Goal: Task Accomplishment & Management: Use online tool/utility

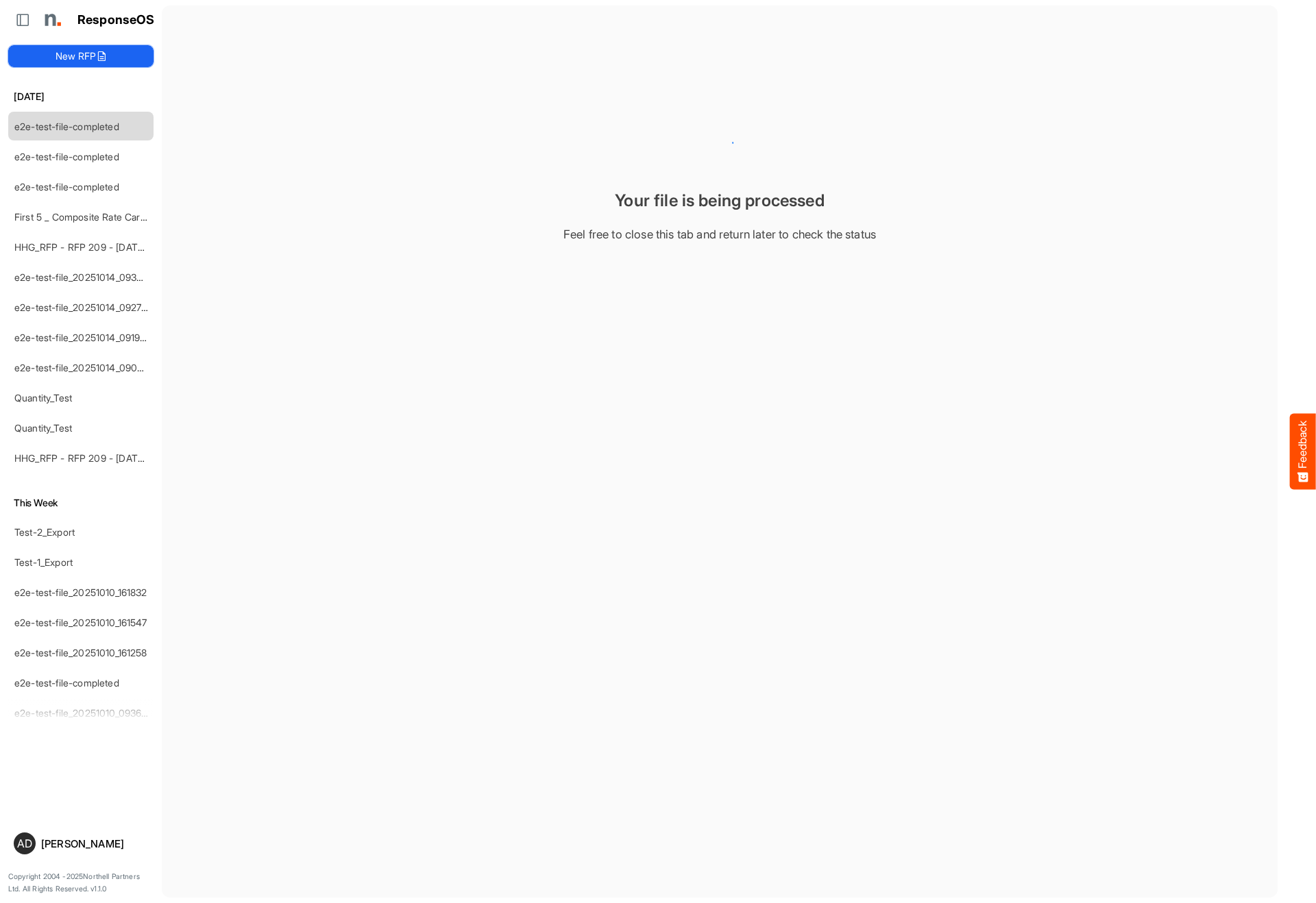
click at [91, 48] on button "New RFP" at bounding box center [81, 56] width 145 height 22
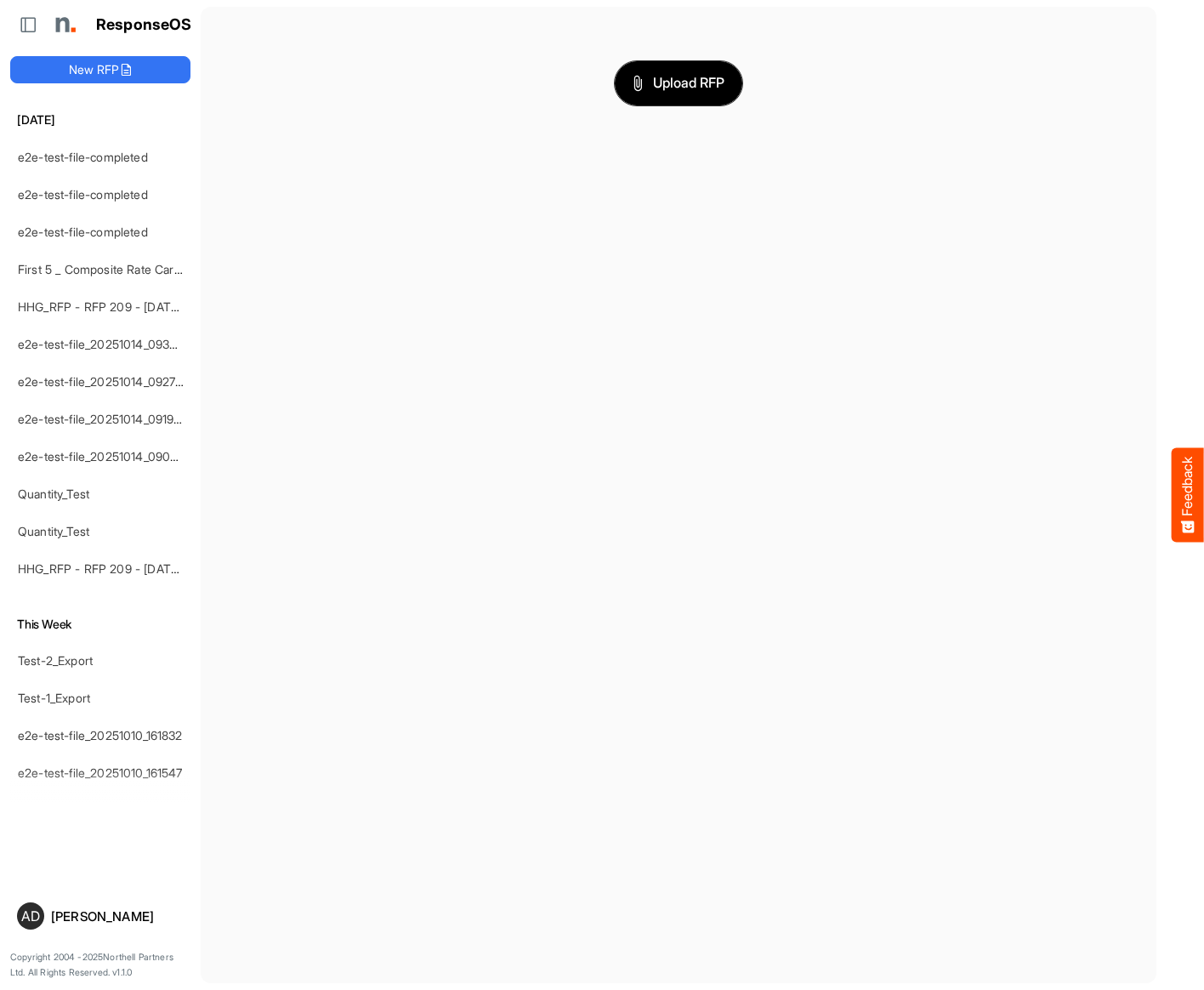
click at [685, 99] on button "Upload RFP" at bounding box center [679, 83] width 128 height 44
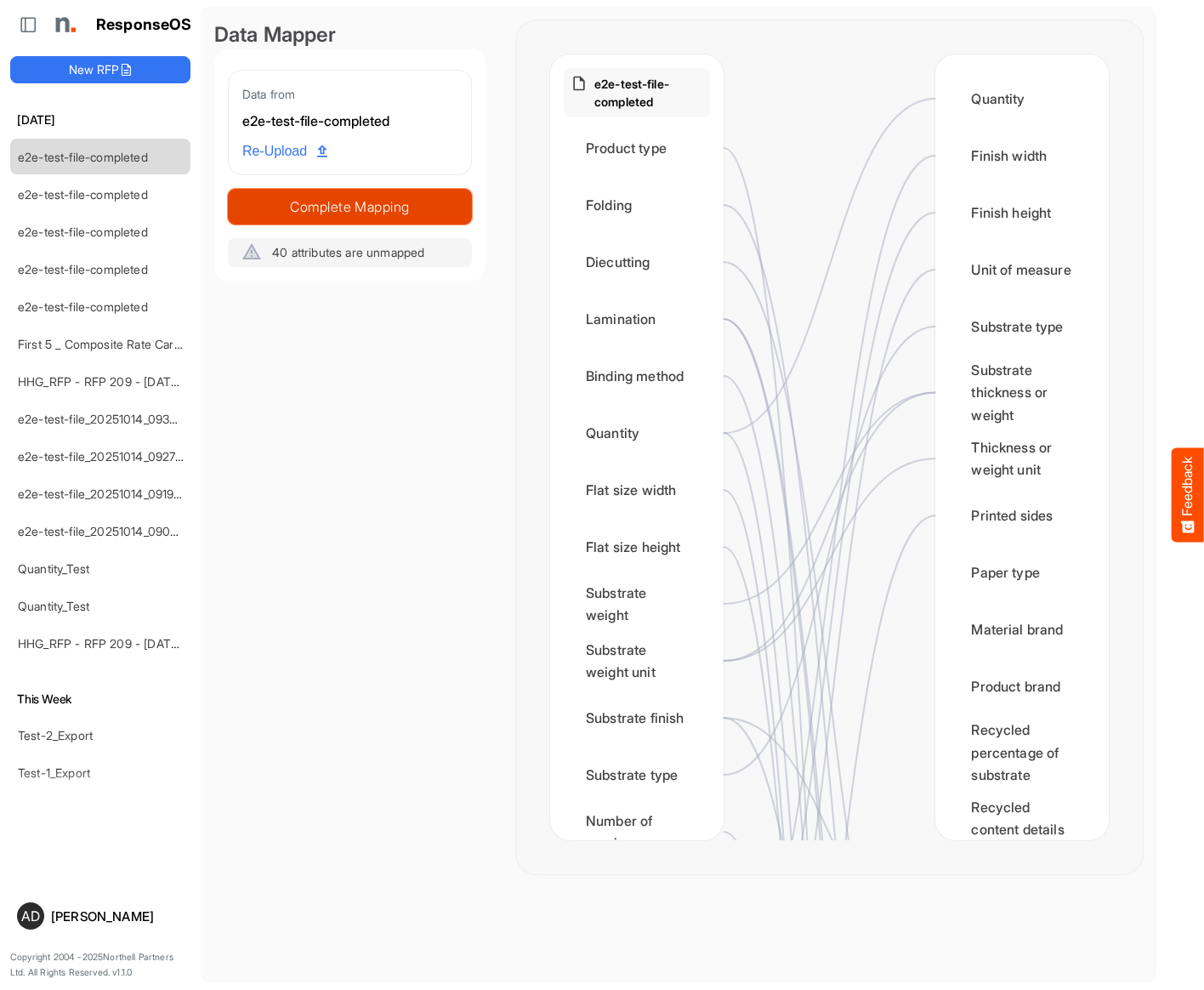
click at [440, 201] on span "Complete Mapping" at bounding box center [350, 206] width 242 height 24
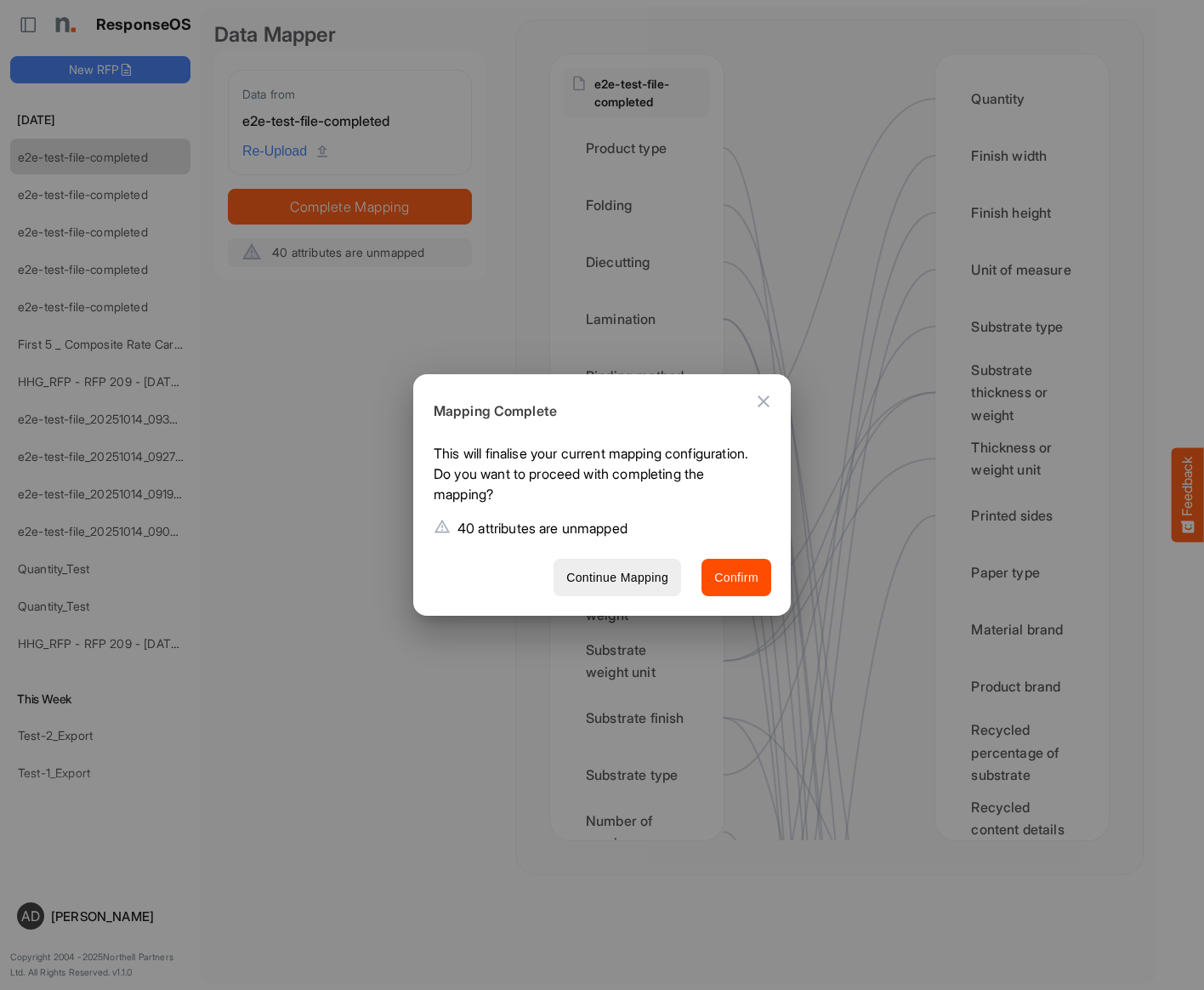
click at [737, 572] on span "Confirm" at bounding box center [736, 578] width 44 height 21
